Goal: Task Accomplishment & Management: Use online tool/utility

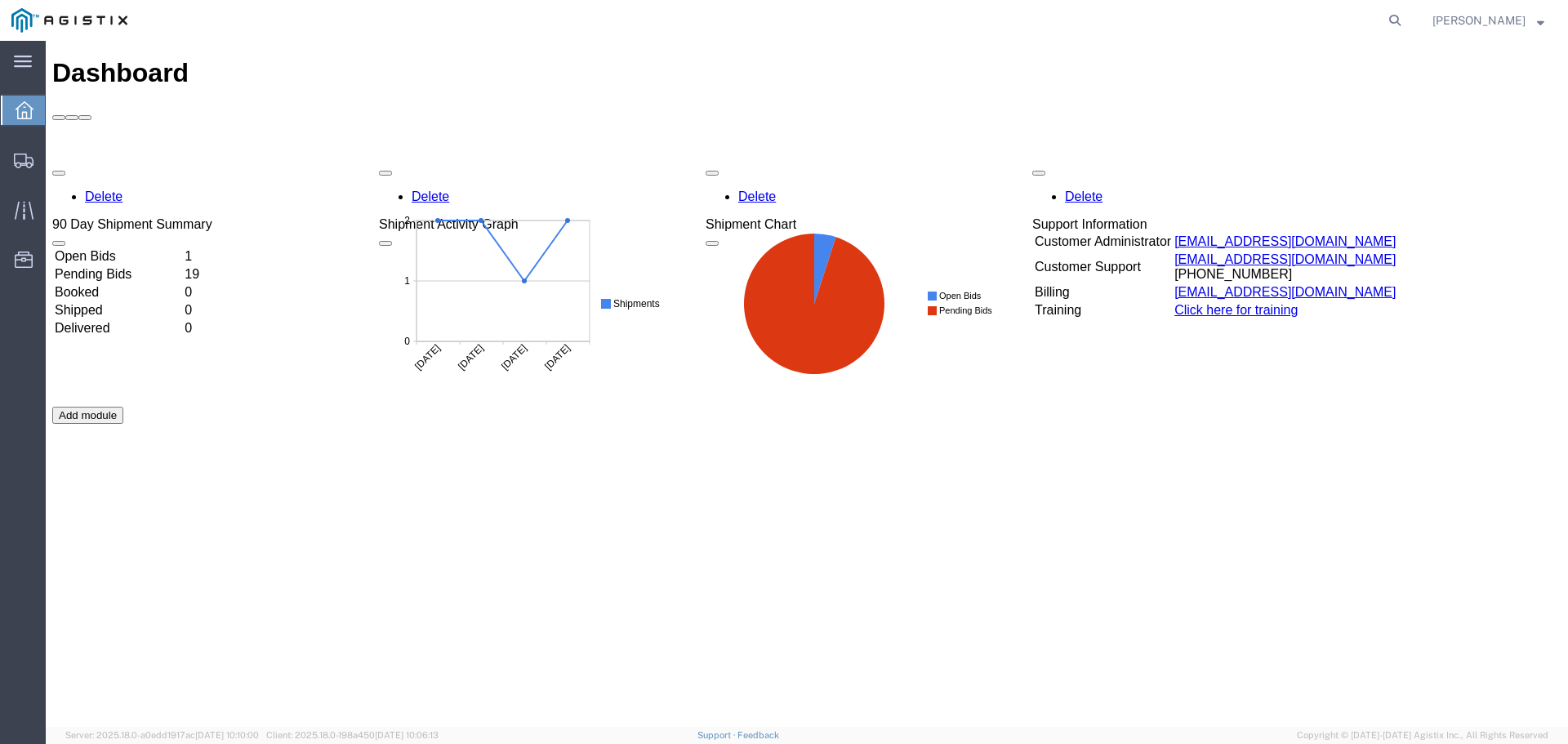
click at [182, 248] on td "Open Bids" at bounding box center [118, 256] width 128 height 17
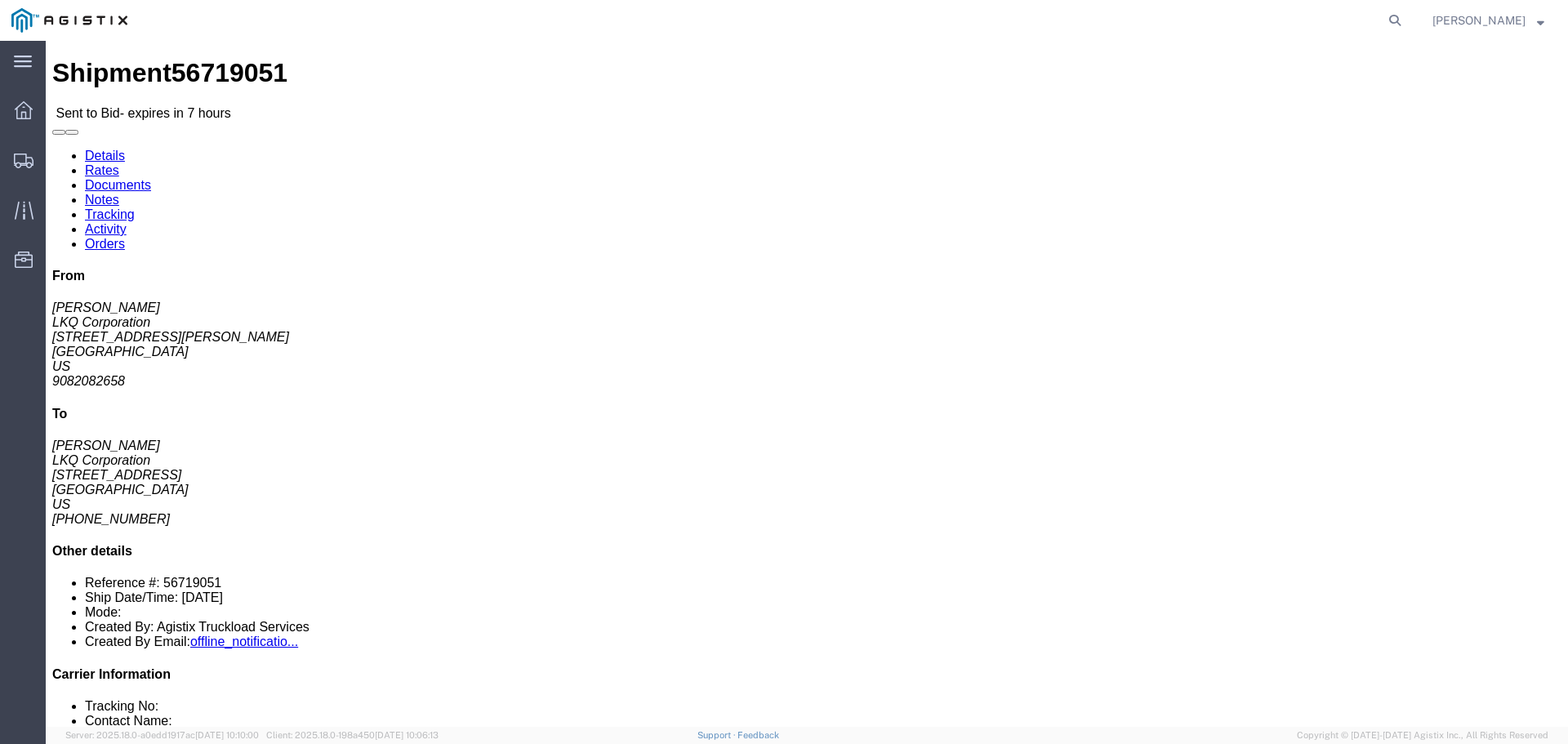
click link "Rates"
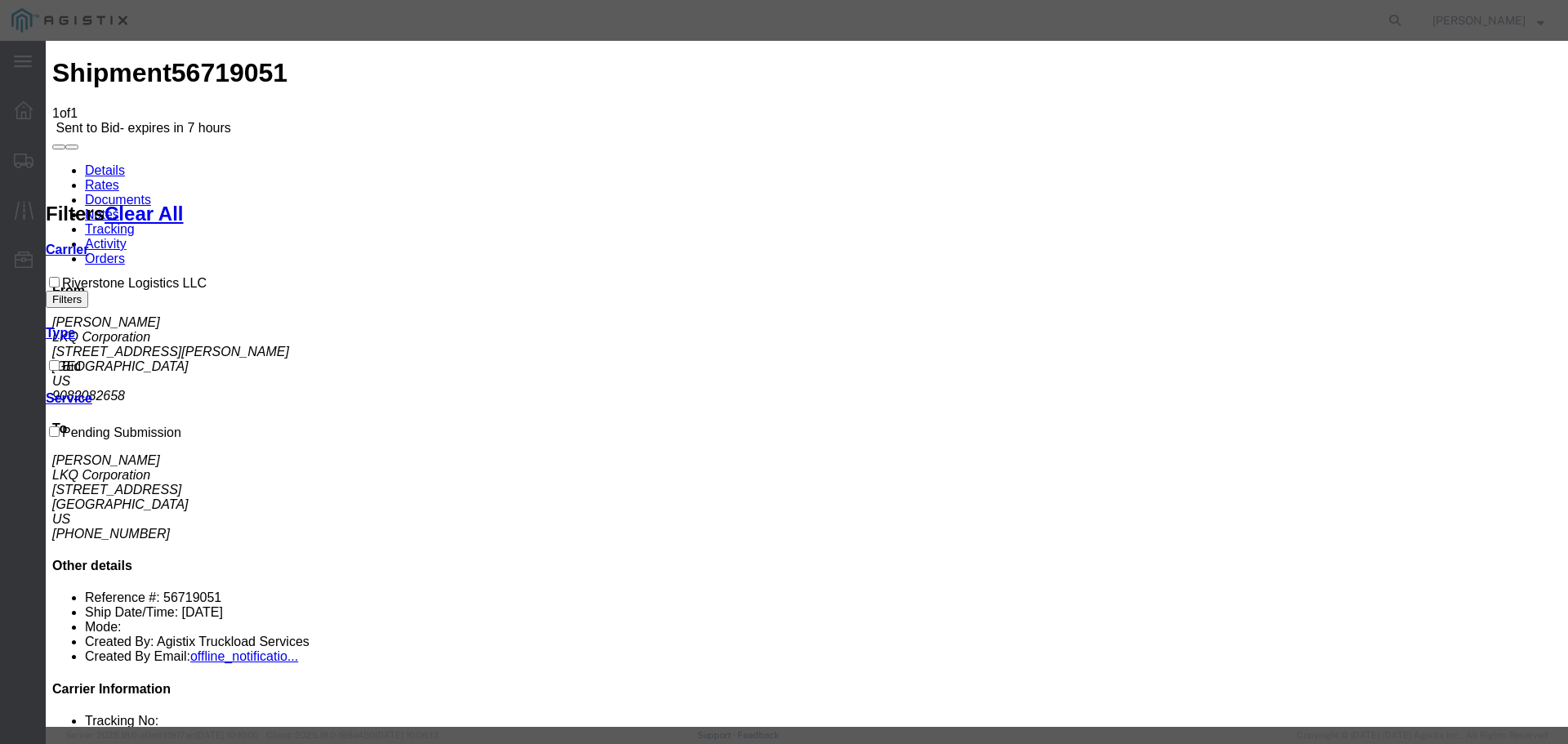
select select "22593"
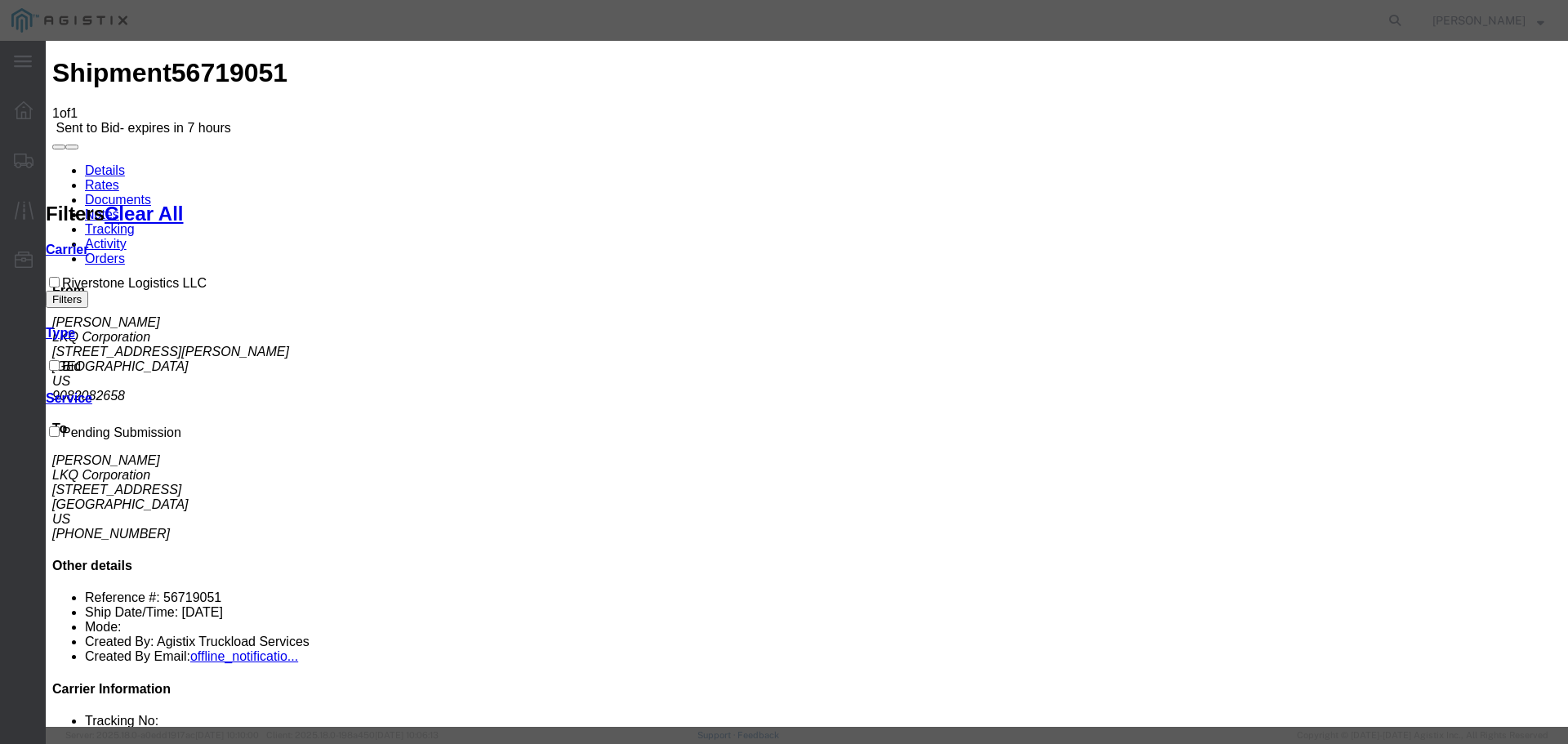
select select "41882"
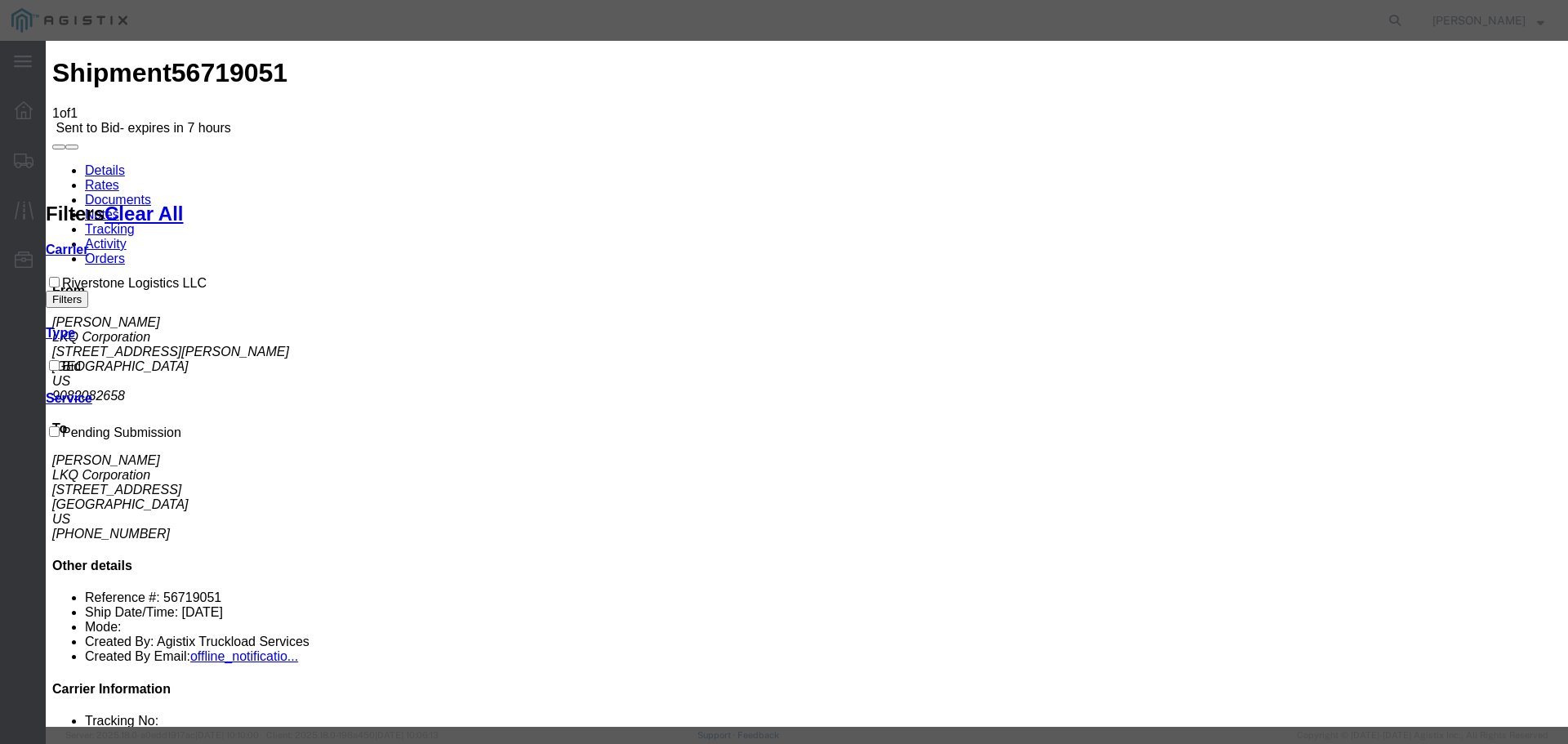
type input "1"
type input "5000"
